Goal: Find specific page/section: Find specific page/section

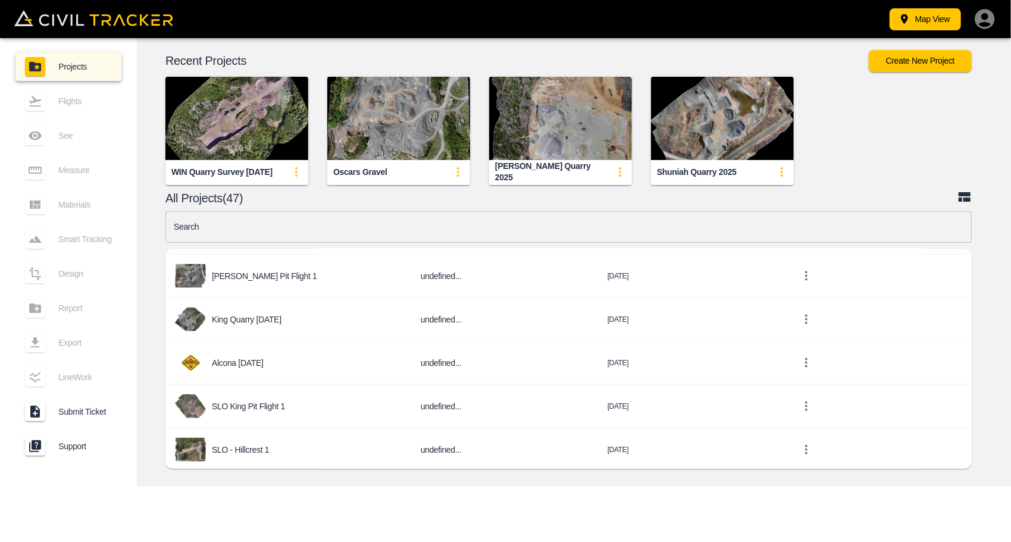
scroll to position [1250, 0]
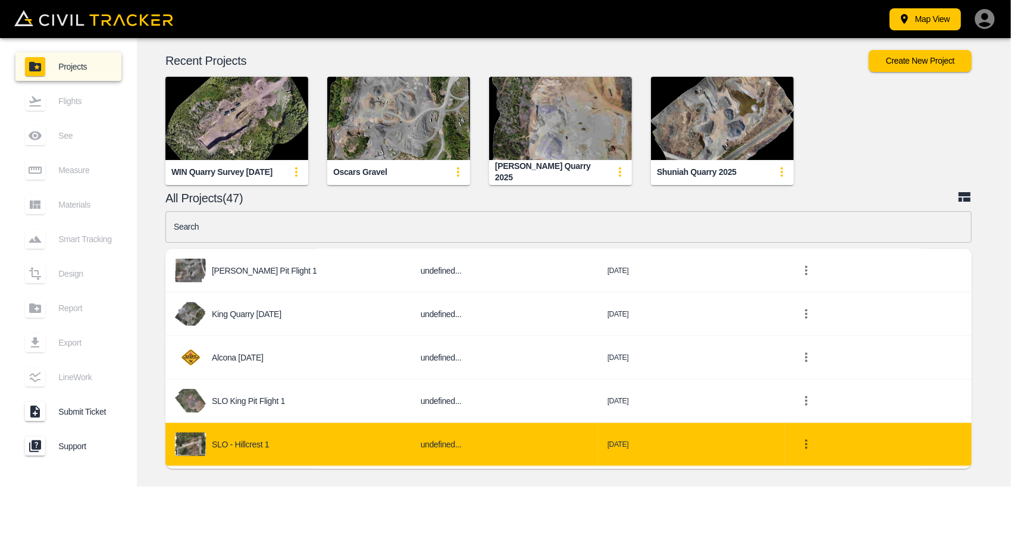
click at [287, 425] on td "SLO - Hillcrest 1" at bounding box center [288, 444] width 246 height 43
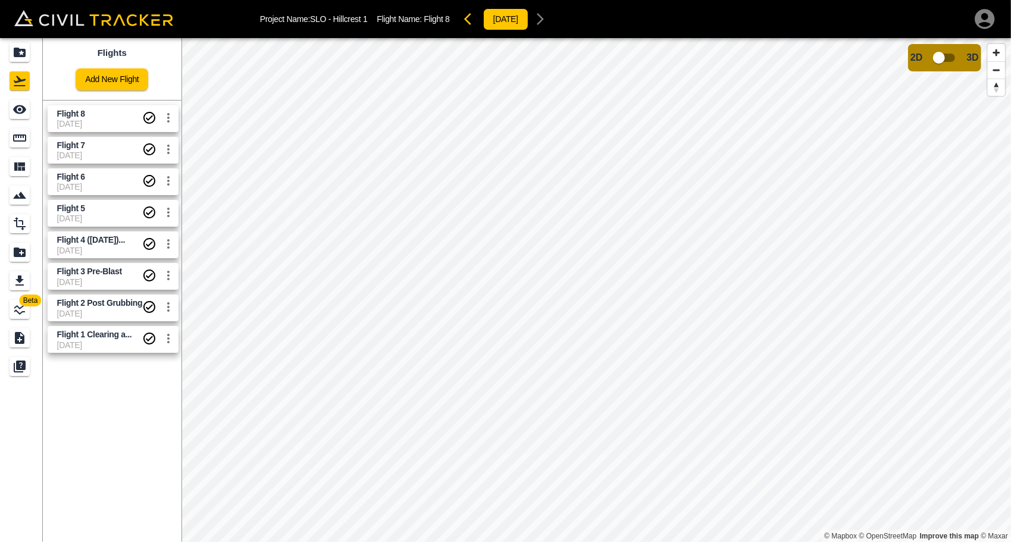
click at [94, 117] on span "Flight 8" at bounding box center [100, 113] width 86 height 11
click at [22, 142] on icon "Measure" at bounding box center [19, 138] width 14 height 14
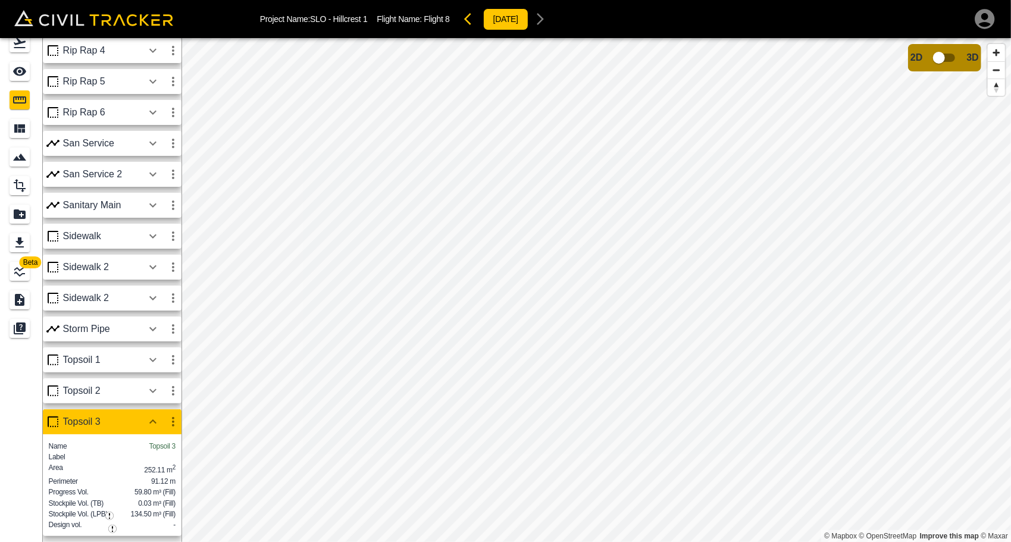
scroll to position [426, 0]
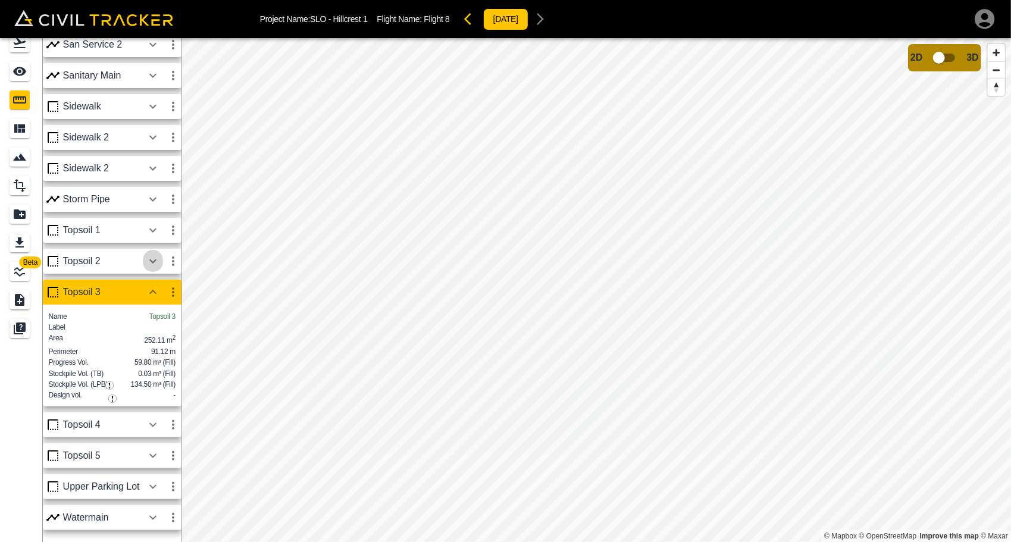
click at [152, 259] on icon "button" at bounding box center [153, 261] width 14 height 14
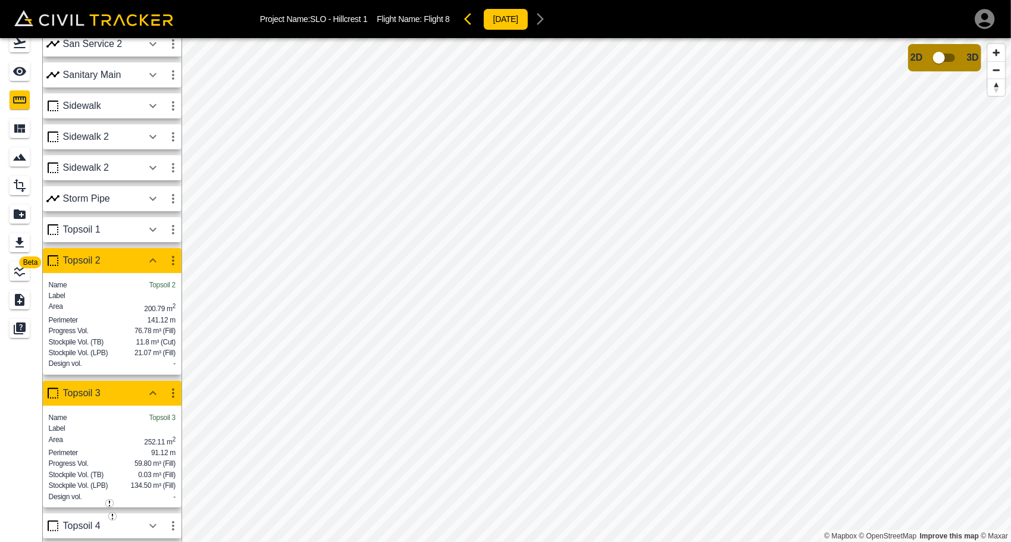
click at [155, 227] on icon "button" at bounding box center [153, 230] width 14 height 14
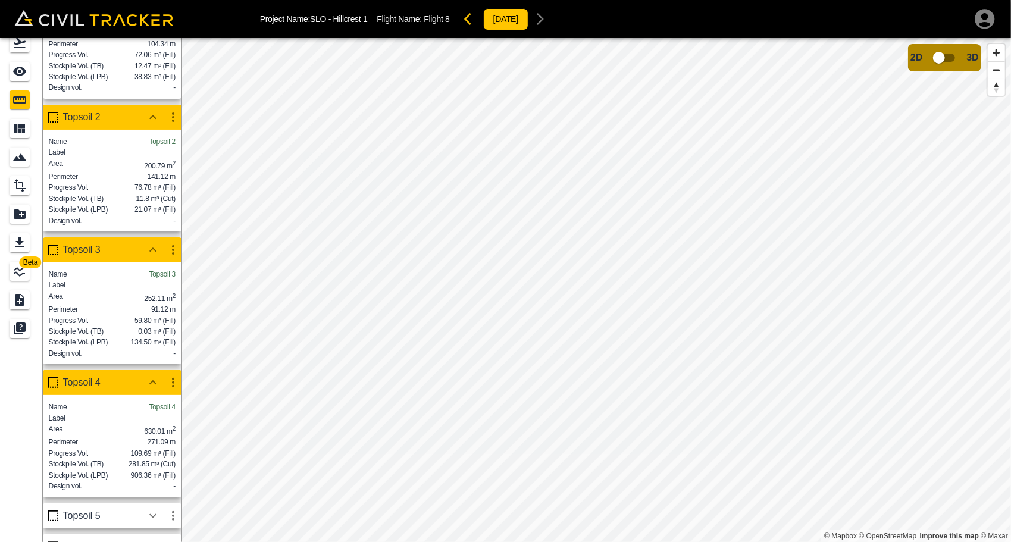
scroll to position [795, 0]
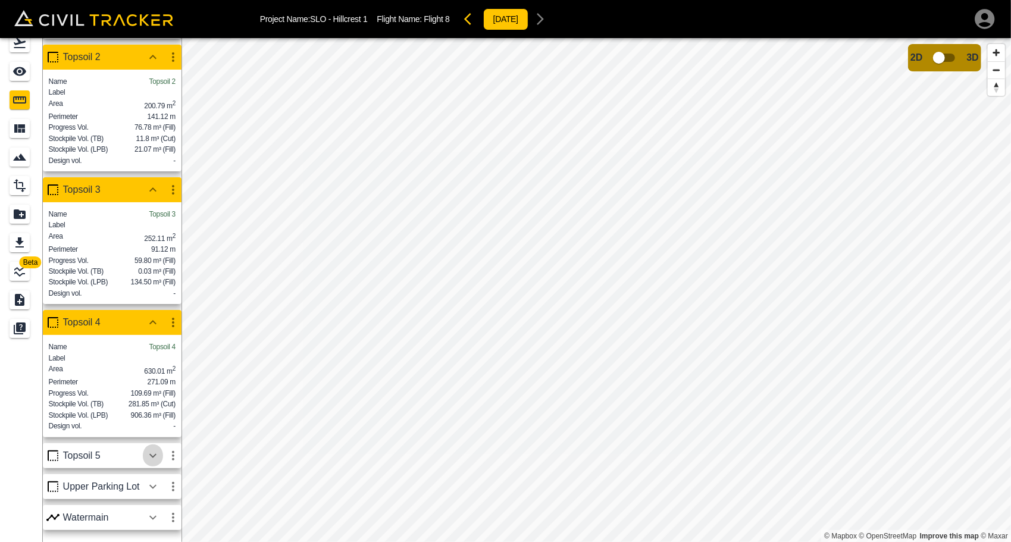
click at [157, 456] on icon "button" at bounding box center [153, 456] width 14 height 14
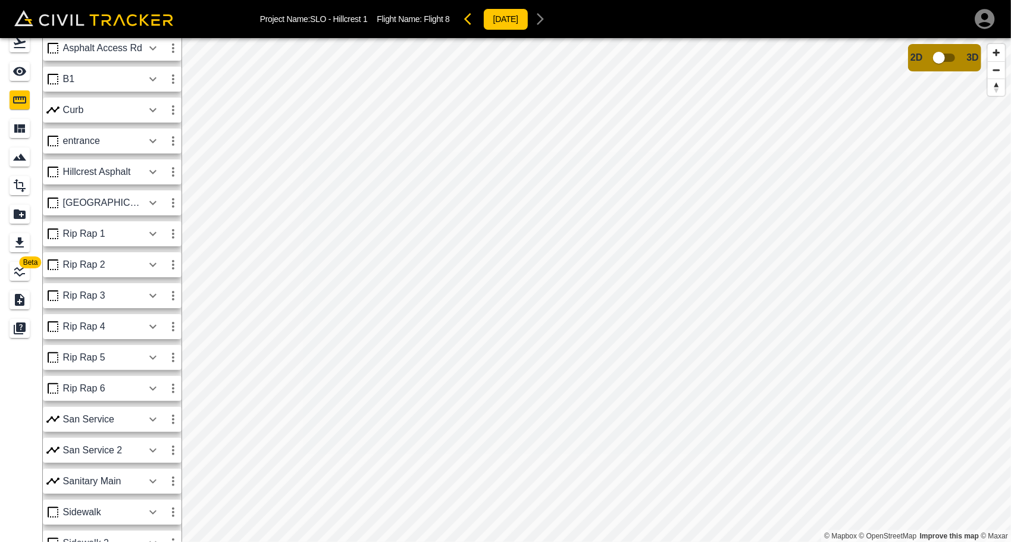
scroll to position [0, 0]
